Goal: Navigation & Orientation: Find specific page/section

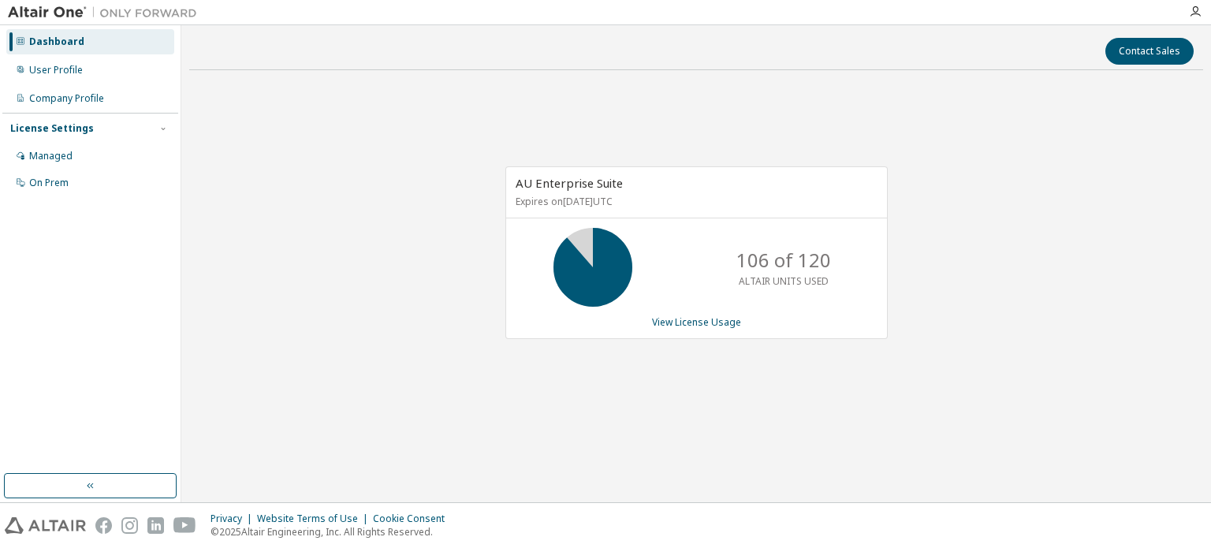
click at [733, 132] on div "AU Enterprise Suite Expires on [DATE] UTC 106 of 120 ALTAIR UNITS USED View Lic…" at bounding box center [696, 261] width 1014 height 356
click at [625, 124] on div "AU Enterprise Suite Expires on [DATE] UTC 106 of 120 ALTAIR UNITS USED View Lic…" at bounding box center [696, 261] width 1014 height 356
click at [711, 94] on div "AU Enterprise Suite Expires on December 26, 2025 UTC 106 of 120 ALTAIR UNITS US…" at bounding box center [696, 261] width 1014 height 356
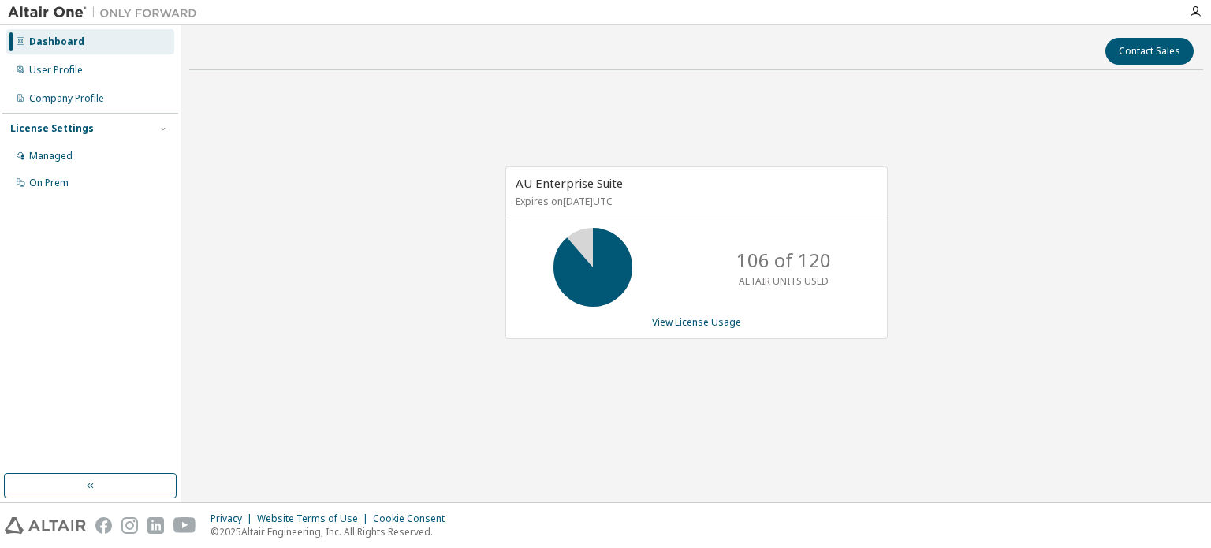
click at [425, 91] on div "AU Enterprise Suite Expires on December 26, 2025 UTC 106 of 120 ALTAIR UNITS US…" at bounding box center [696, 261] width 1014 height 356
click at [423, 91] on div "AU Enterprise Suite Expires on December 26, 2025 UTC 106 of 120 ALTAIR UNITS US…" at bounding box center [696, 261] width 1014 height 356
click at [349, 119] on div "AU Enterprise Suite Expires on [DATE] UTC 107 of 120 ALTAIR UNITS USED View Lic…" at bounding box center [696, 261] width 1014 height 356
drag, startPoint x: 349, startPoint y: 119, endPoint x: 183, endPoint y: 1, distance: 203.5
click at [348, 119] on div "AU Enterprise Suite Expires on [DATE] UTC 107 of 120 ALTAIR UNITS USED View Lic…" at bounding box center [696, 261] width 1014 height 356
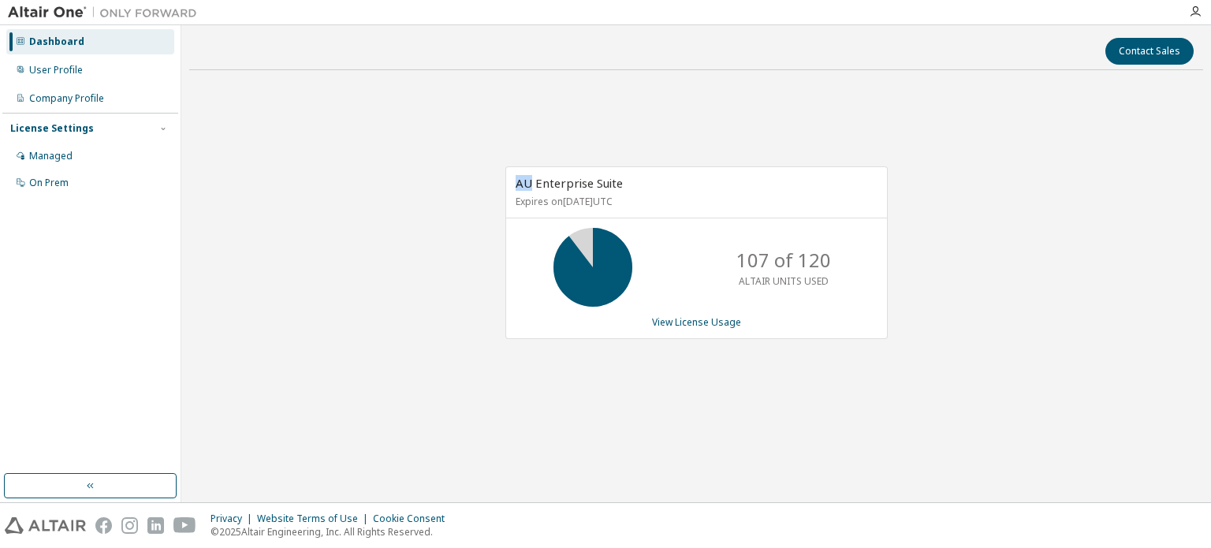
click at [508, 156] on div "AU Enterprise Suite Expires on [DATE] UTC 107 of 120 ALTAIR UNITS USED View Lic…" at bounding box center [696, 261] width 1014 height 356
click at [381, 86] on div "AU Enterprise Suite Expires on December 26, 2025 UTC 107 of 120 ALTAIR UNITS US…" at bounding box center [696, 261] width 1014 height 356
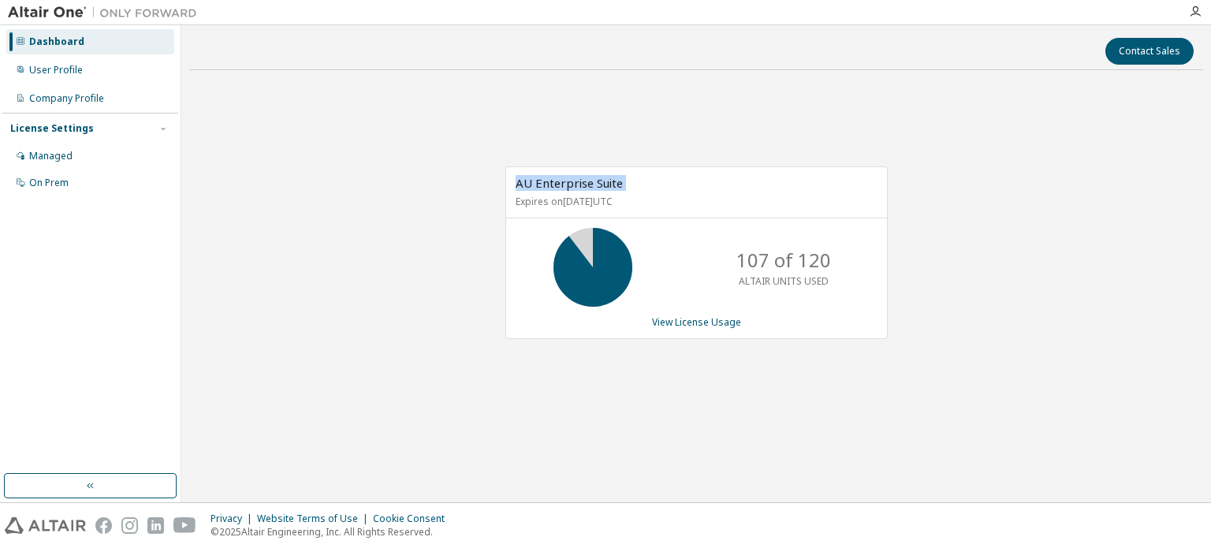
click at [381, 86] on div "AU Enterprise Suite Expires on December 26, 2025 UTC 107 of 120 ALTAIR UNITS US…" at bounding box center [696, 261] width 1014 height 356
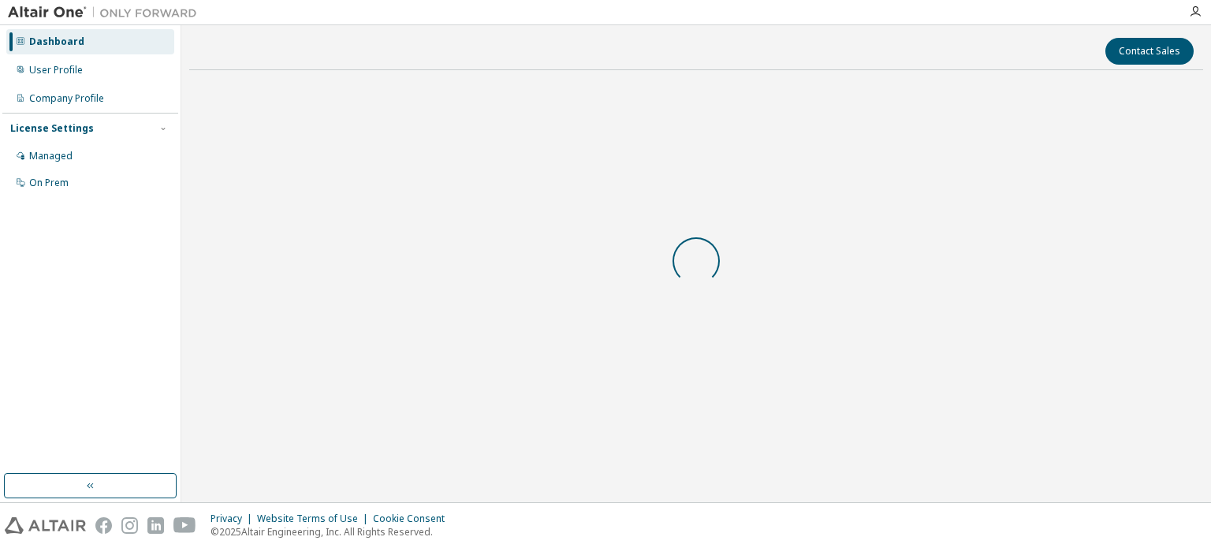
click at [479, 59] on div "Contact Sales" at bounding box center [696, 51] width 995 height 27
